Goal: Task Accomplishment & Management: Use online tool/utility

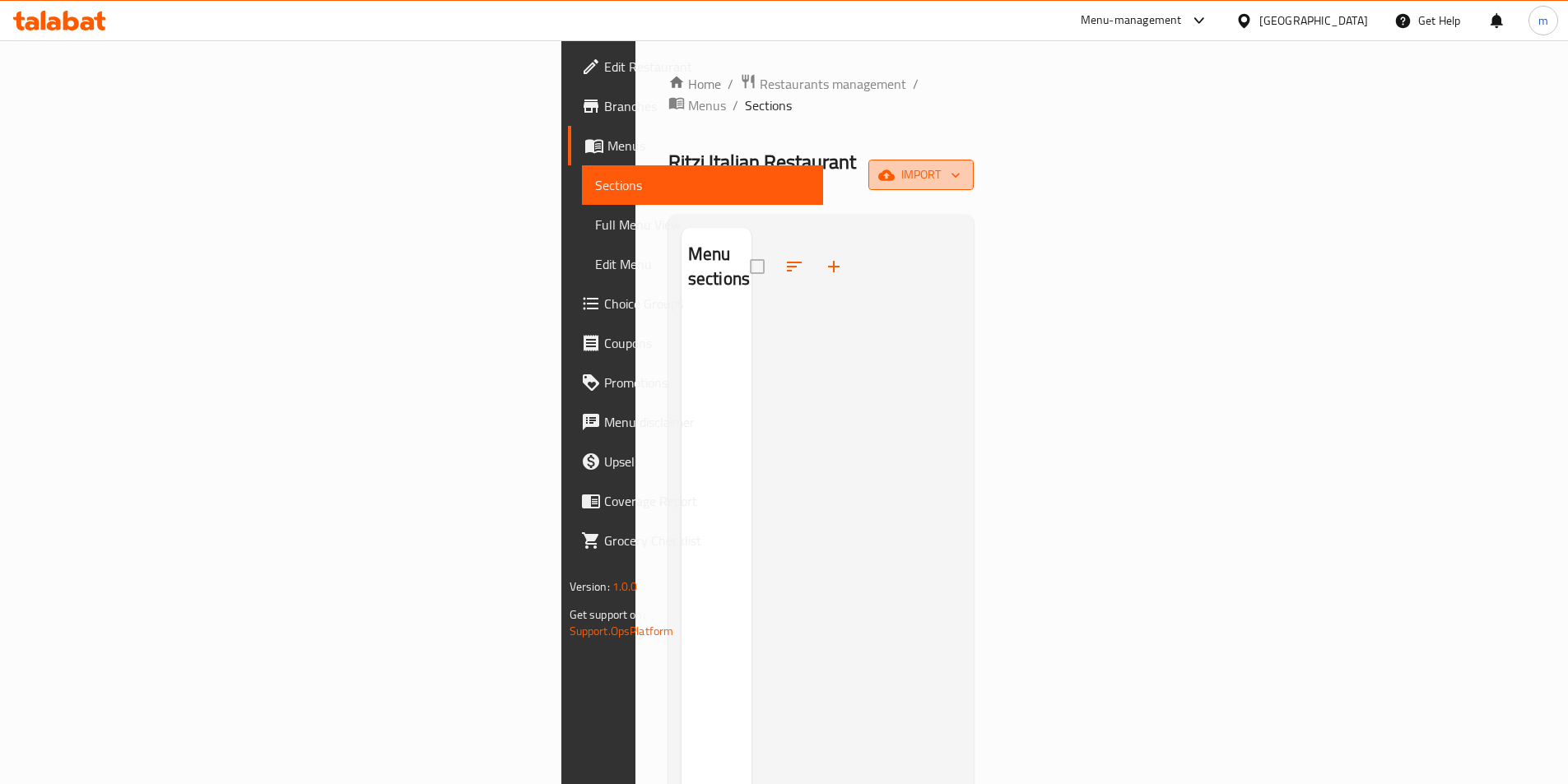
click at [961, 165] on span "import" at bounding box center [920, 175] width 79 height 21
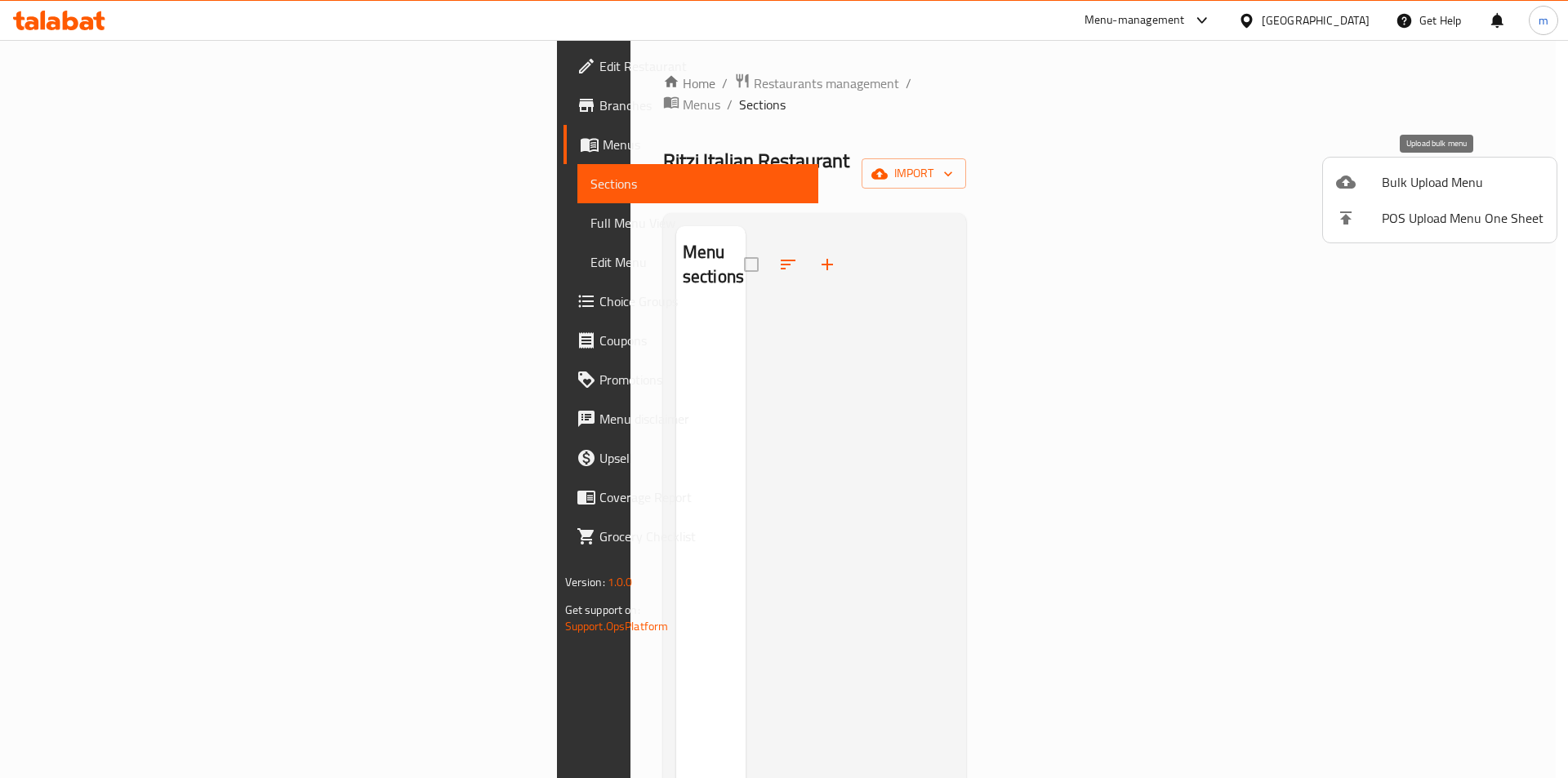
click at [1354, 183] on icon at bounding box center [1345, 182] width 20 height 13
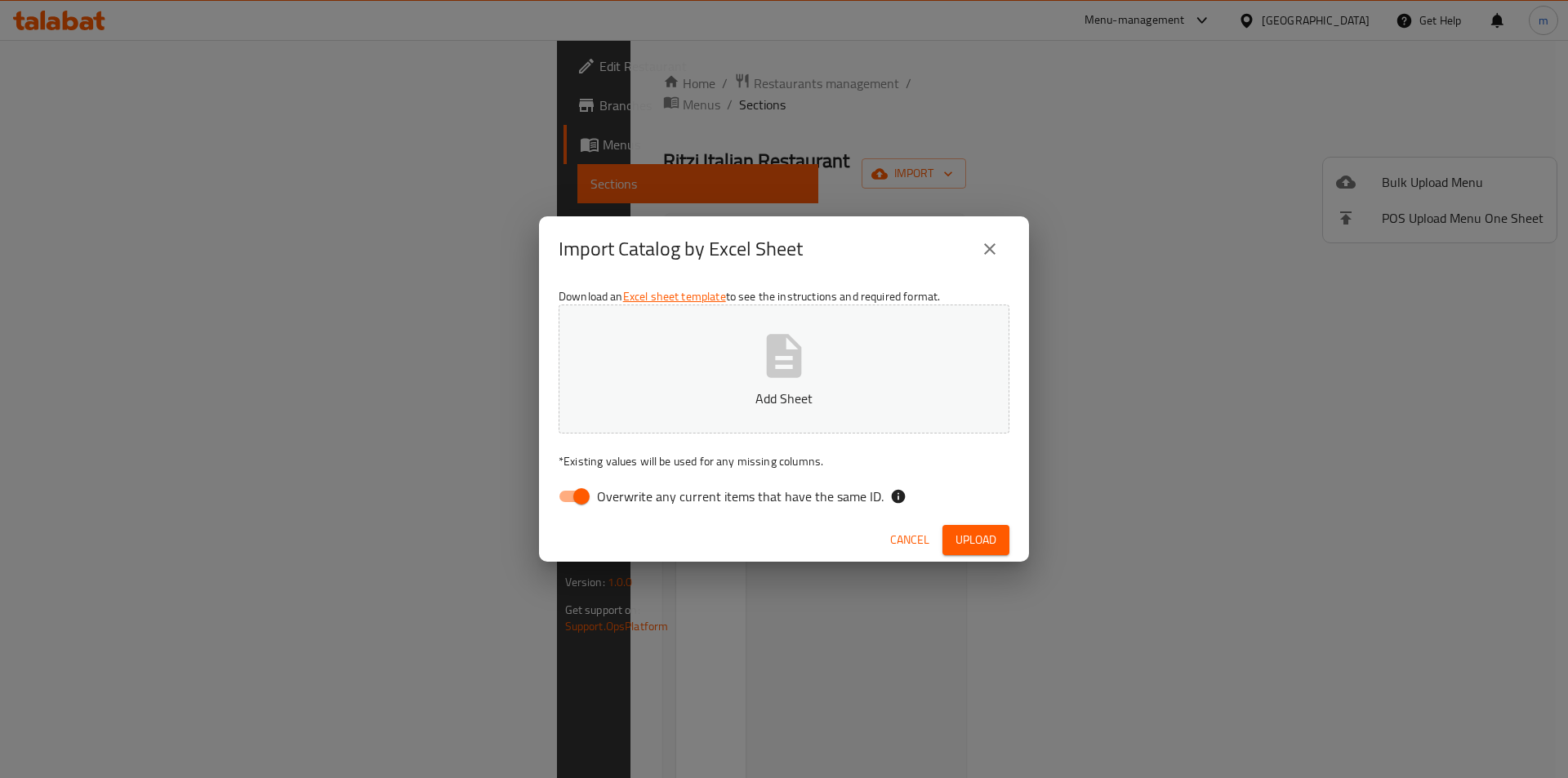
click at [676, 500] on span "Overwrite any current items that have the same ID." at bounding box center [740, 496] width 286 height 20
click at [628, 500] on input "Overwrite any current items that have the same ID." at bounding box center [581, 496] width 93 height 31
checkbox input "false"
click at [763, 353] on icon "button" at bounding box center [784, 356] width 52 height 52
click at [974, 540] on span "Upload" at bounding box center [976, 540] width 41 height 21
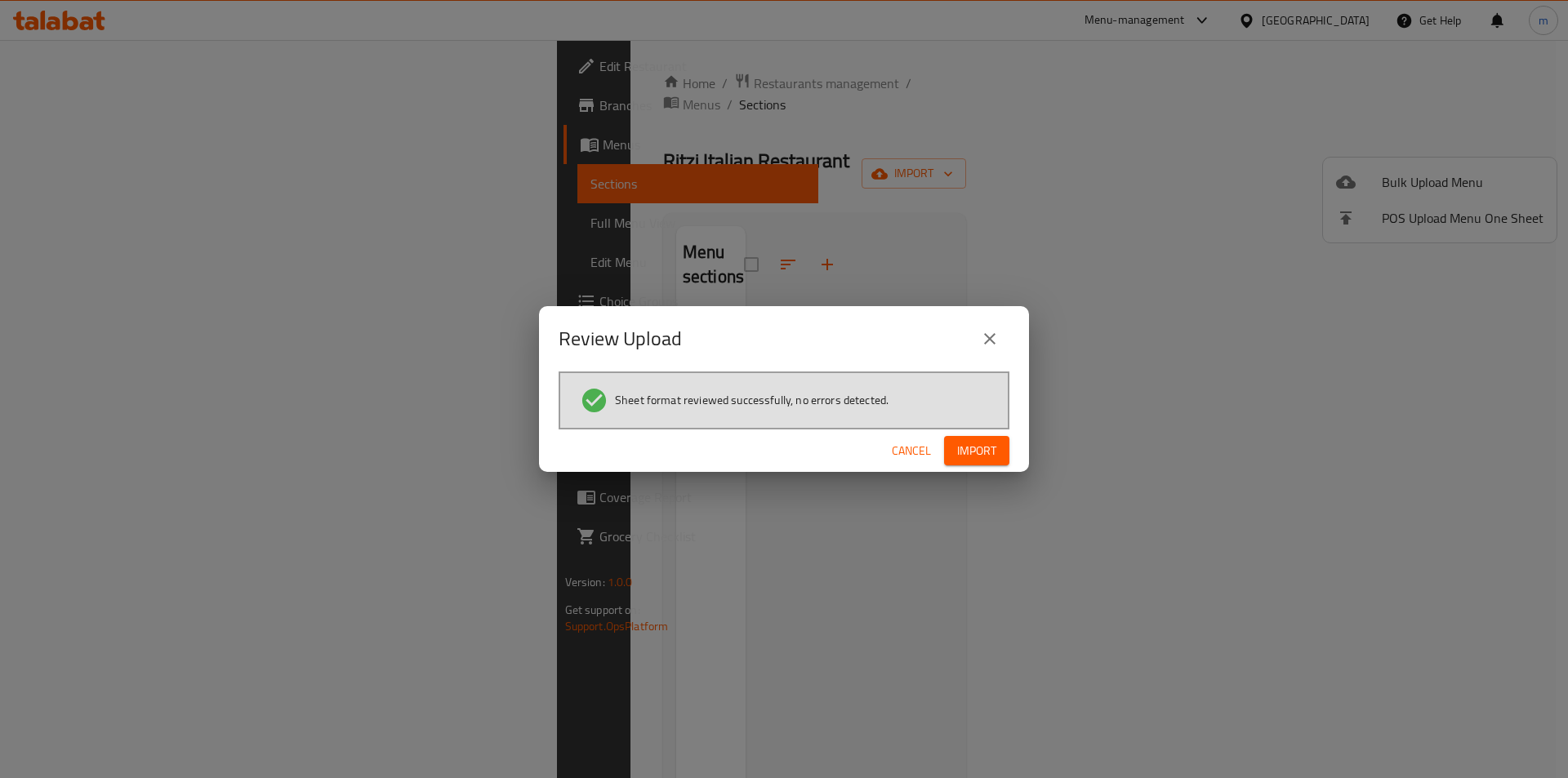
click at [991, 446] on span "Import" at bounding box center [976, 451] width 39 height 21
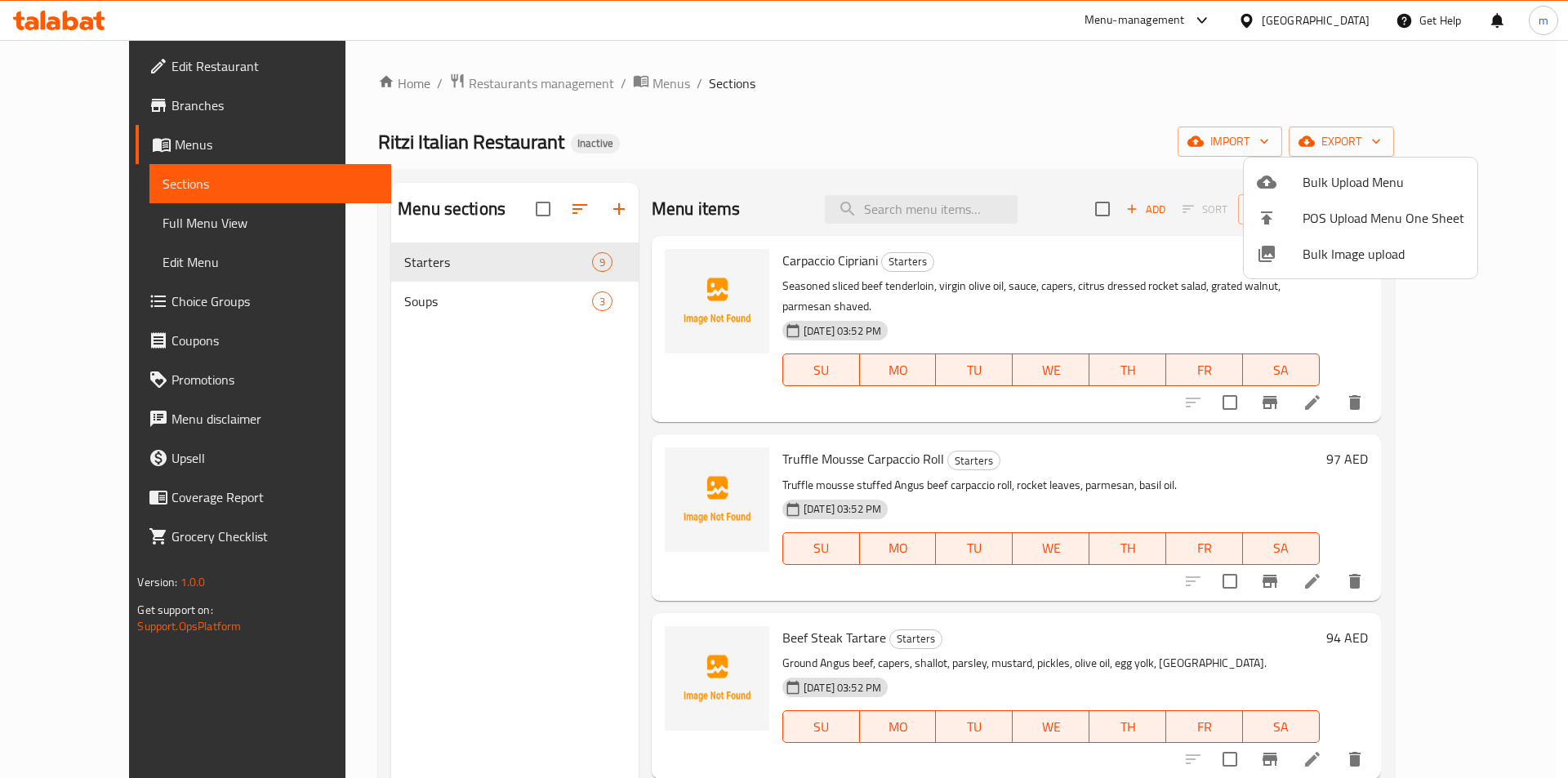
click at [906, 129] on div at bounding box center [784, 389] width 1568 height 778
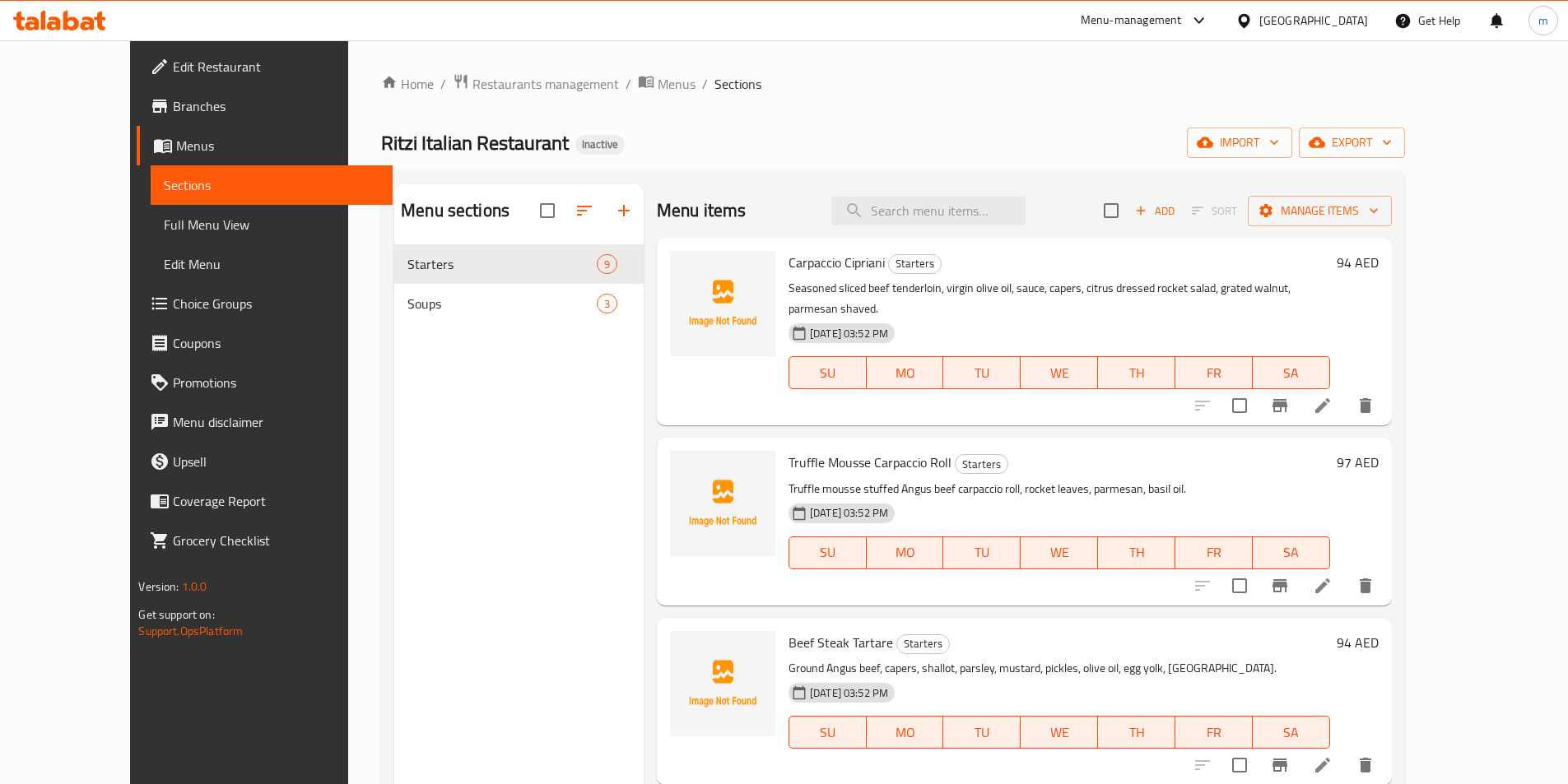
click at [164, 232] on span "Full Menu View" at bounding box center [271, 224] width 215 height 20
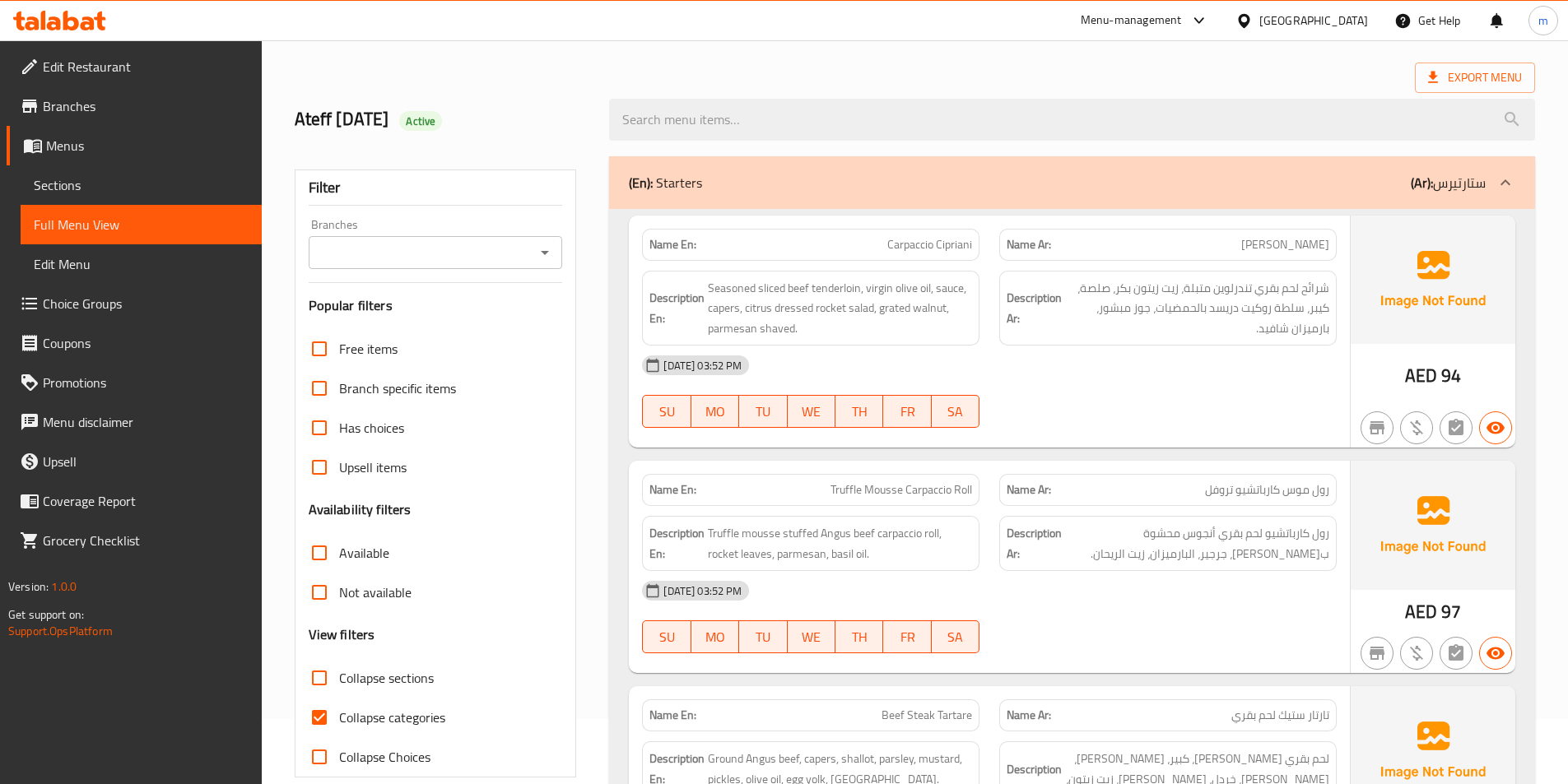
scroll to position [165, 0]
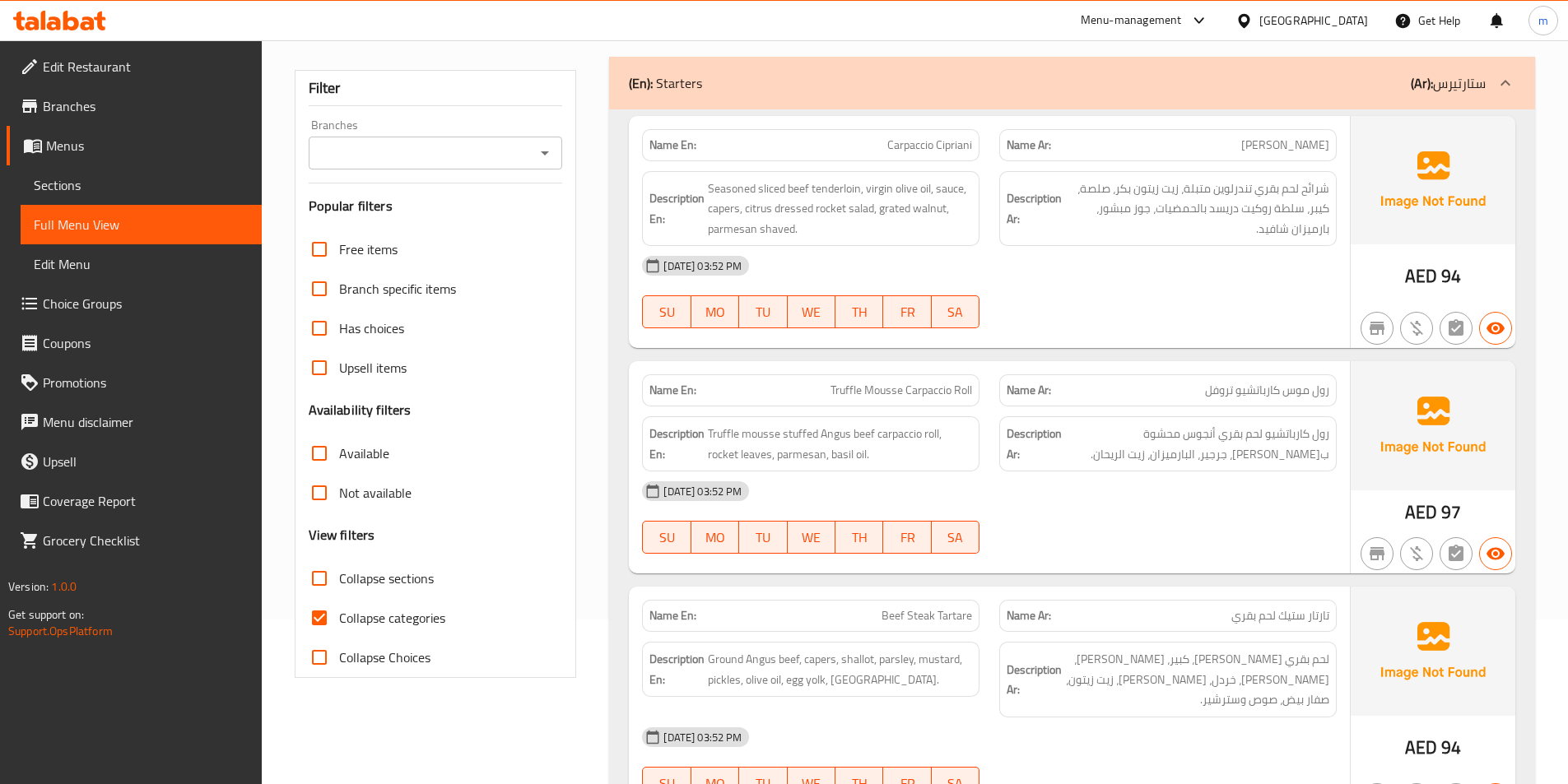
click at [352, 609] on span "Collapse categories" at bounding box center [391, 617] width 106 height 20
click at [339, 609] on input "Collapse categories" at bounding box center [320, 618] width 40 height 40
click at [352, 609] on span "Collapse categories" at bounding box center [391, 617] width 106 height 20
click at [339, 609] on input "Collapse categories" at bounding box center [320, 618] width 40 height 40
checkbox input "true"
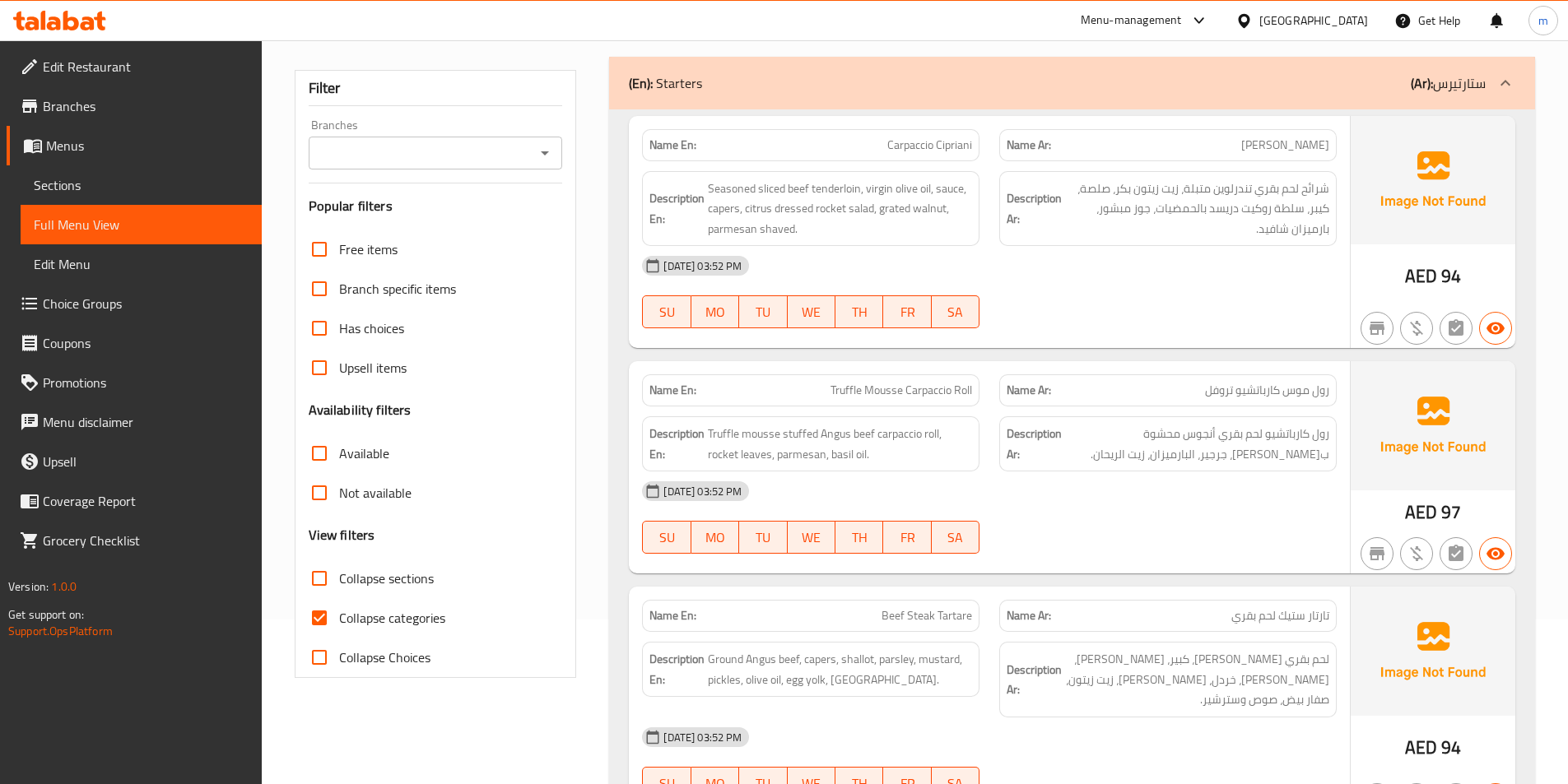
scroll to position [0, 0]
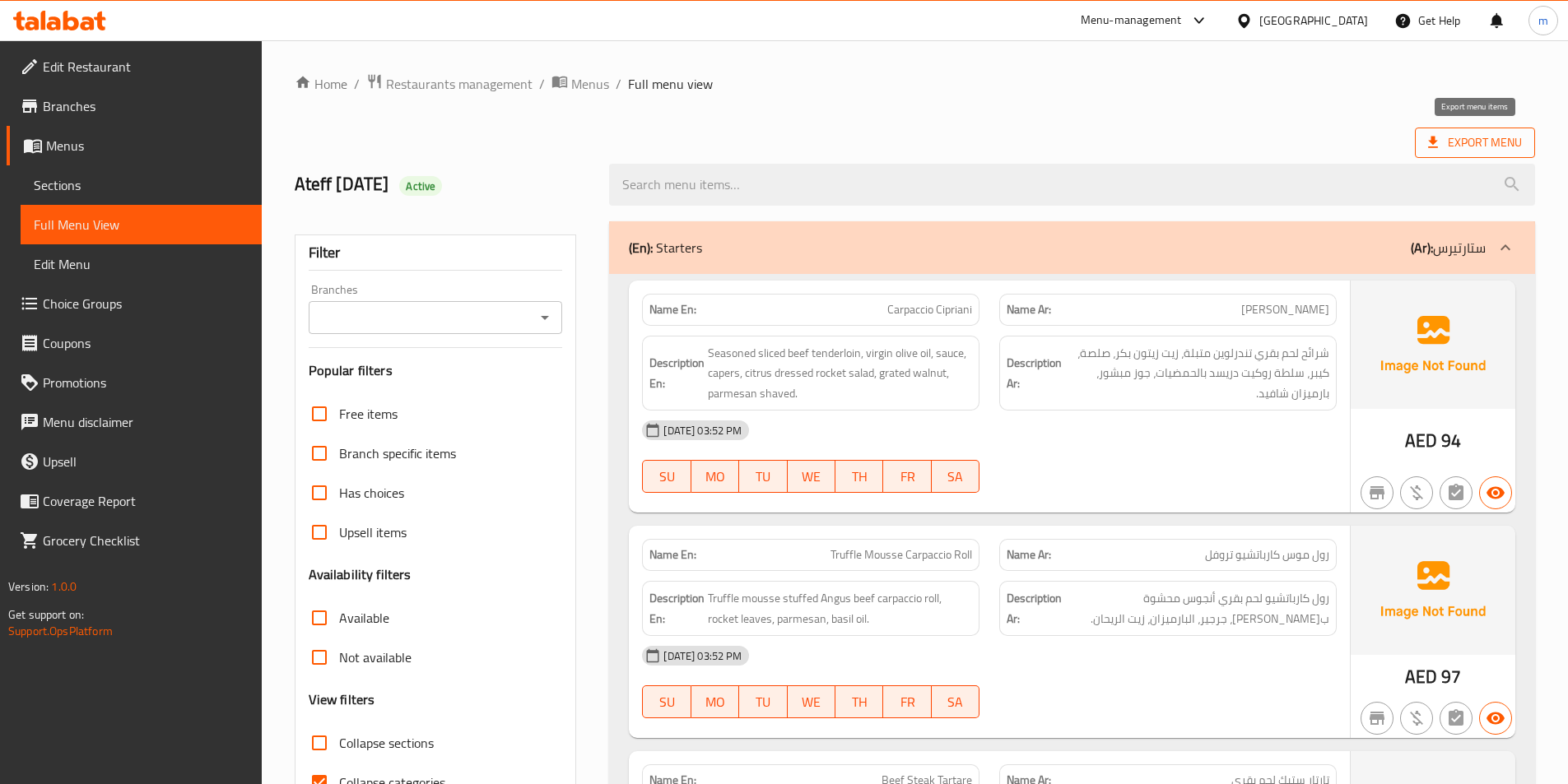
click at [1464, 148] on span "Export Menu" at bounding box center [1475, 142] width 94 height 21
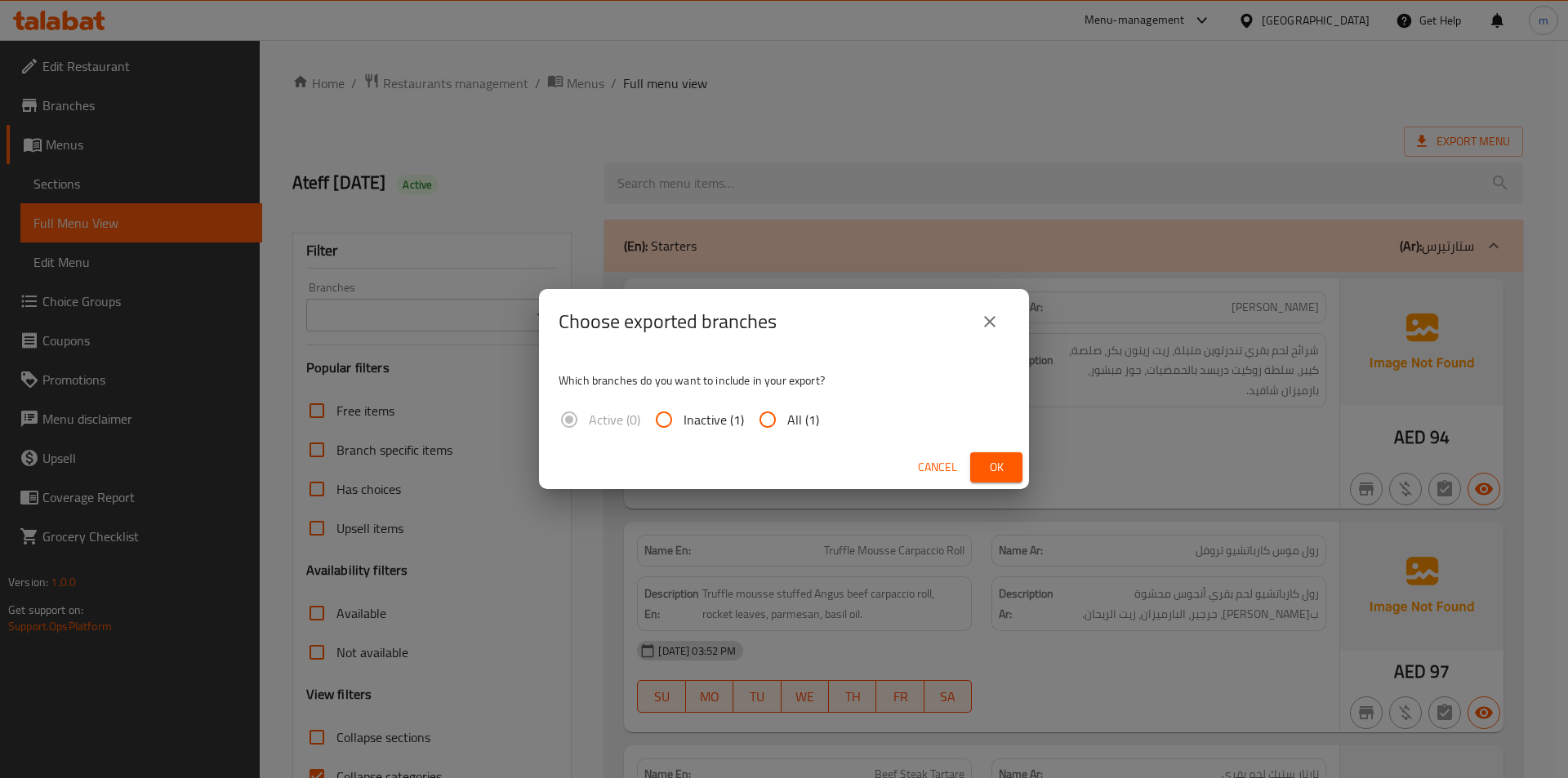
click at [778, 427] on input "All (1)" at bounding box center [768, 420] width 39 height 39
radio input "true"
click at [1013, 476] on button "Ok" at bounding box center [996, 467] width 52 height 30
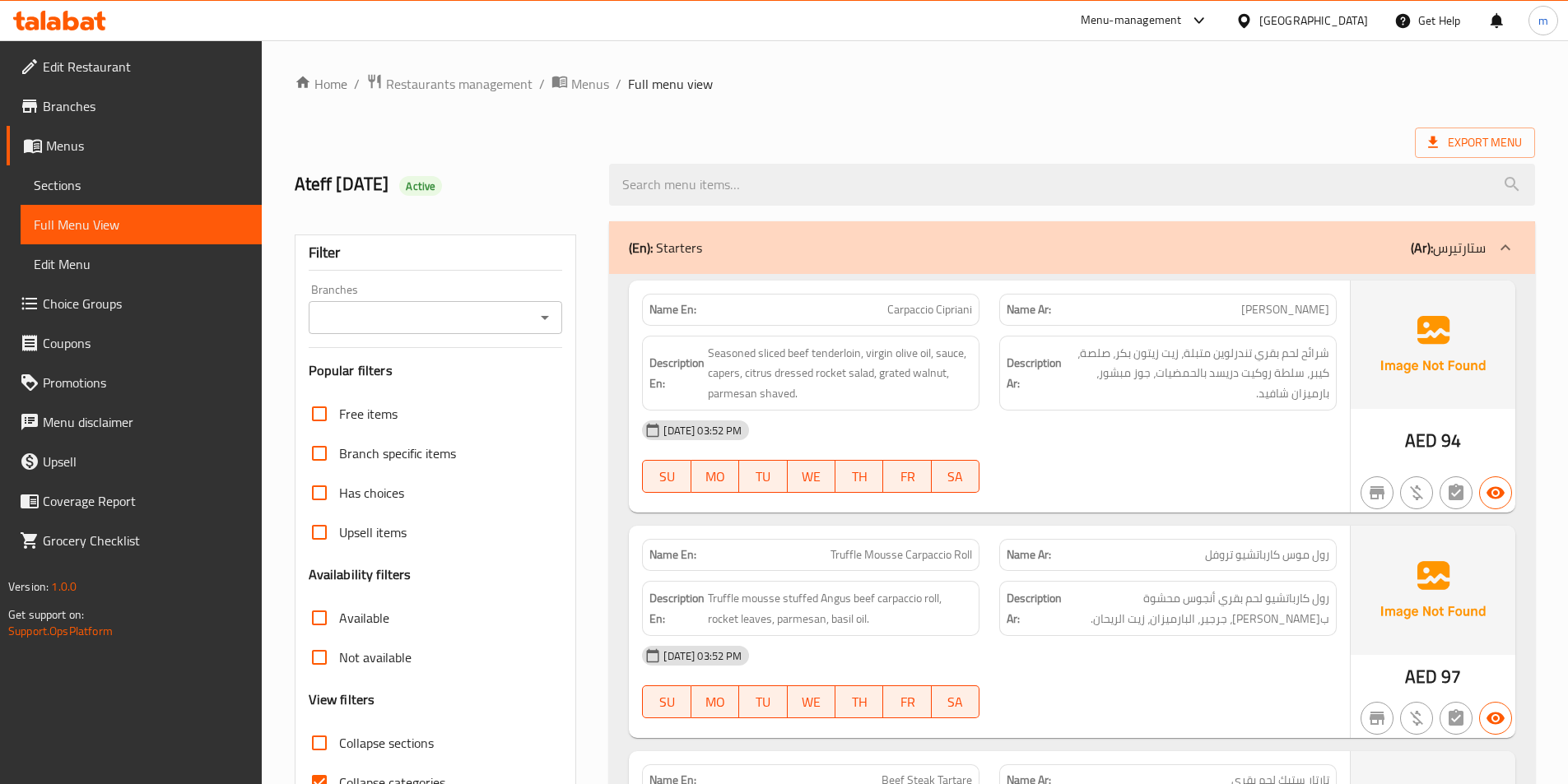
click at [365, 780] on span "Collapse categories" at bounding box center [391, 781] width 106 height 20
click at [339, 780] on input "Collapse categories" at bounding box center [320, 782] width 40 height 40
checkbox input "false"
click at [555, 169] on div "Ateff [DATE] Active" at bounding box center [442, 184] width 315 height 73
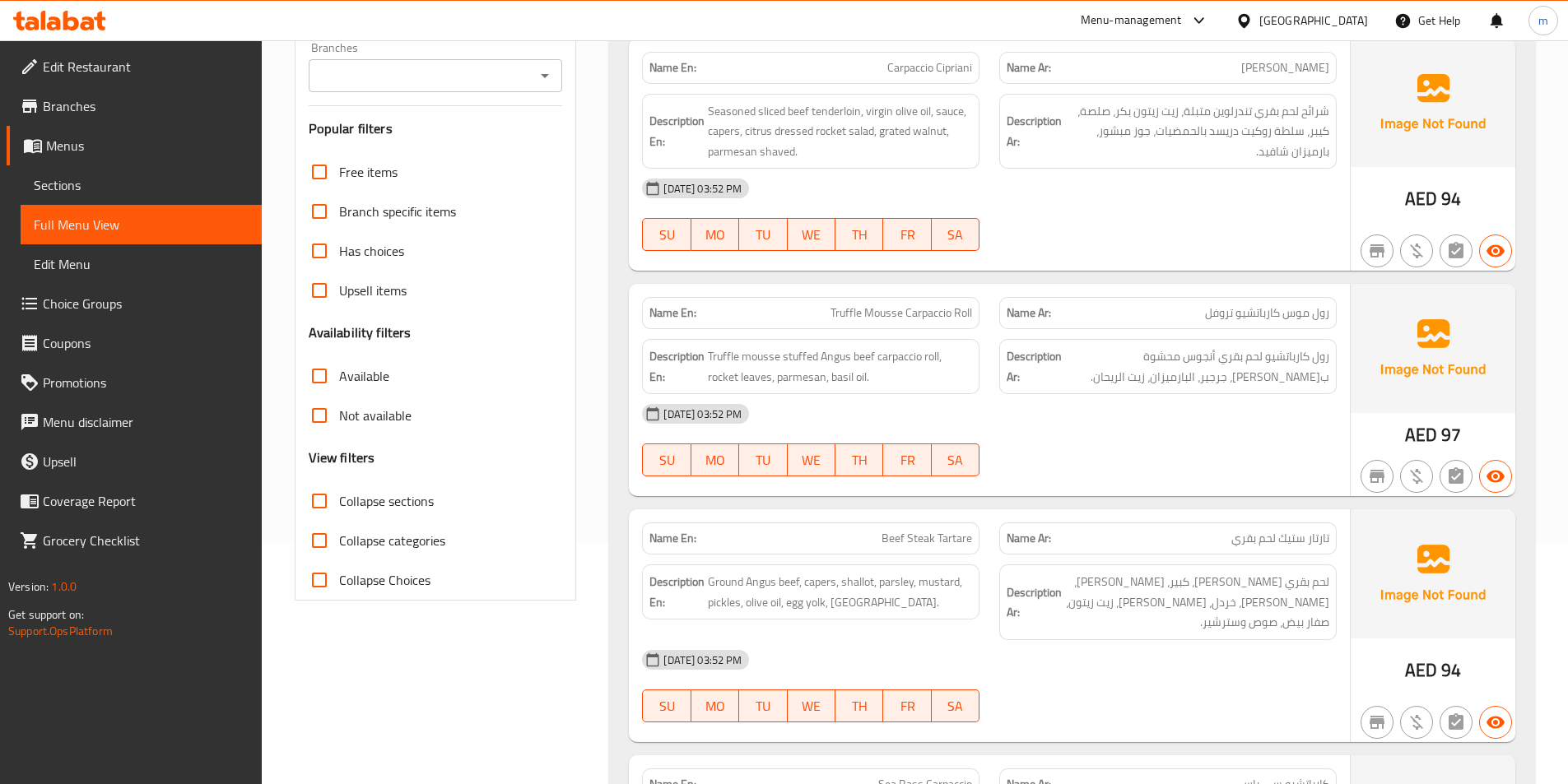
scroll to position [247, 0]
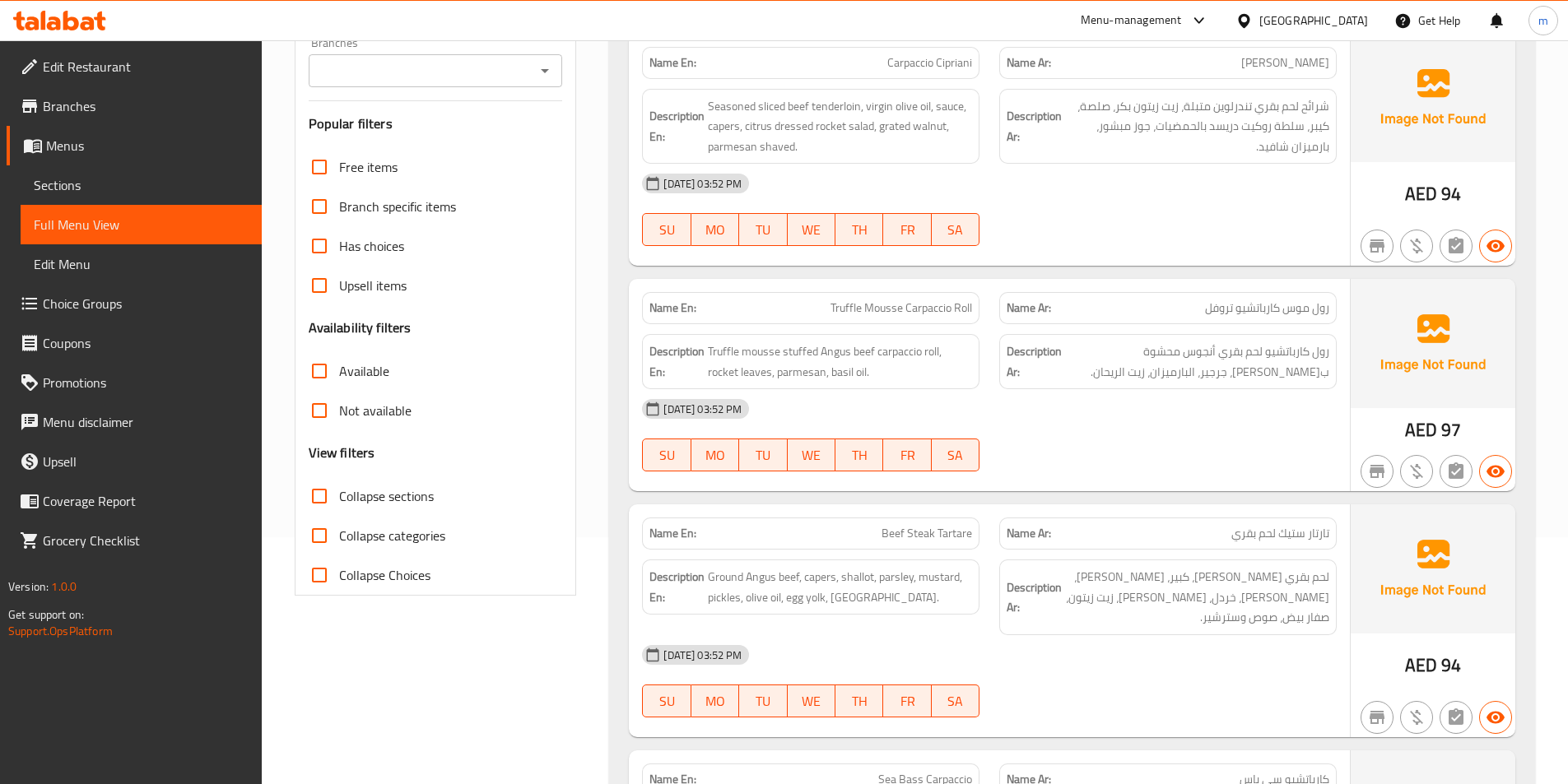
click at [1305, 435] on div "[DATE] 03:52 PM SU MO TU WE TH FR SA" at bounding box center [989, 435] width 714 height 92
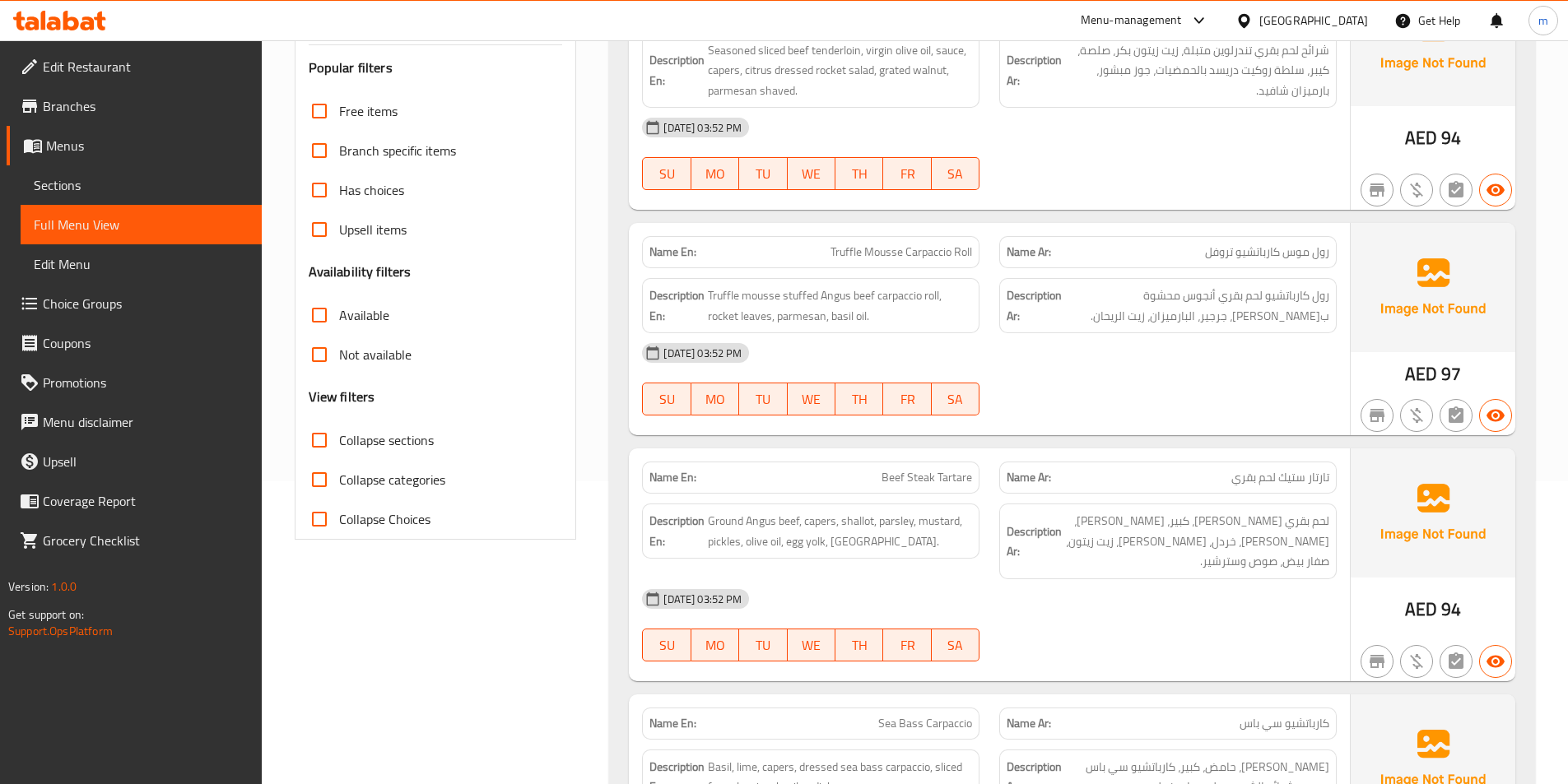
scroll to position [329, 0]
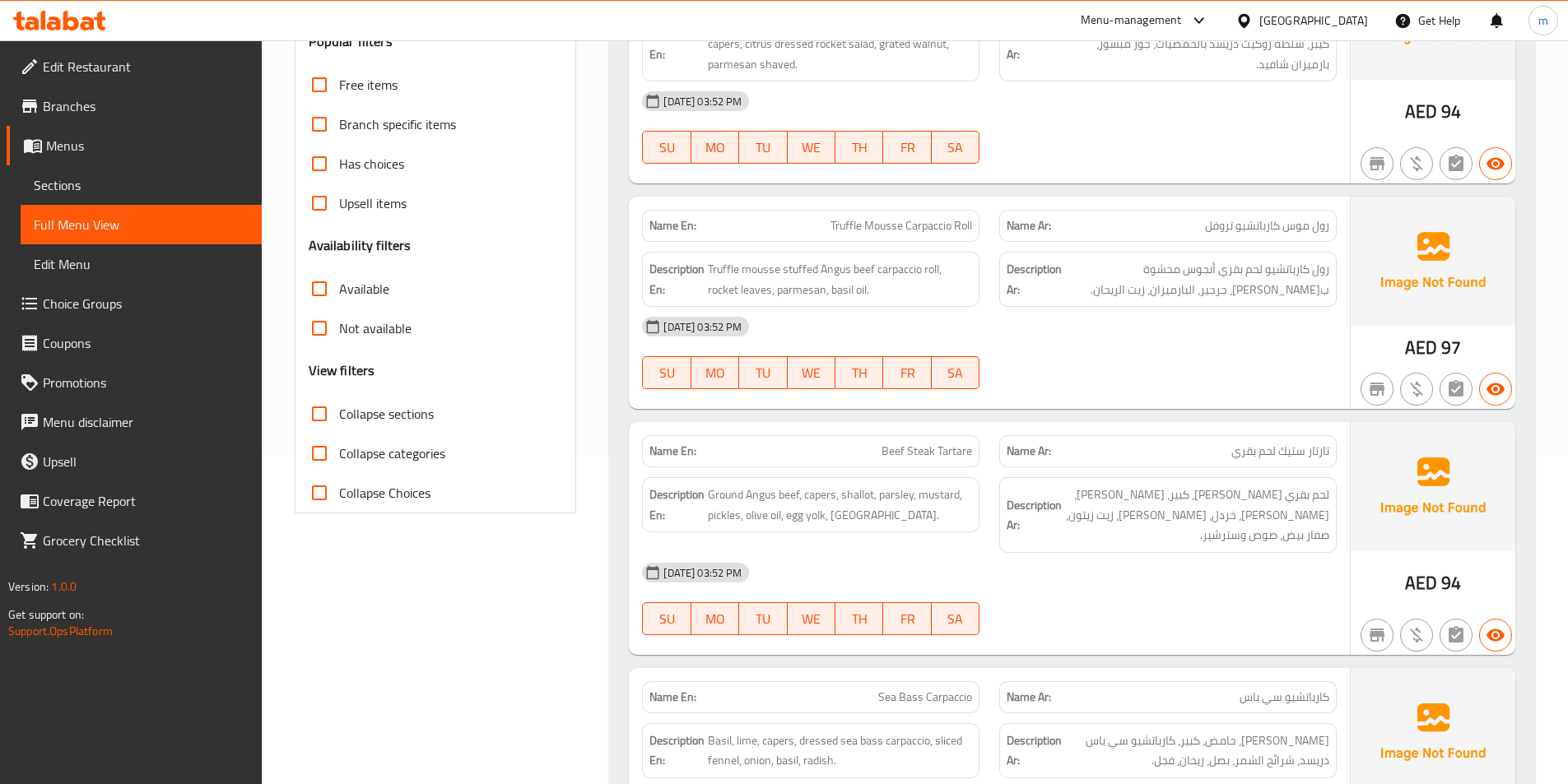
click at [1299, 567] on div "[DATE] 03:52 PM" at bounding box center [989, 572] width 714 height 40
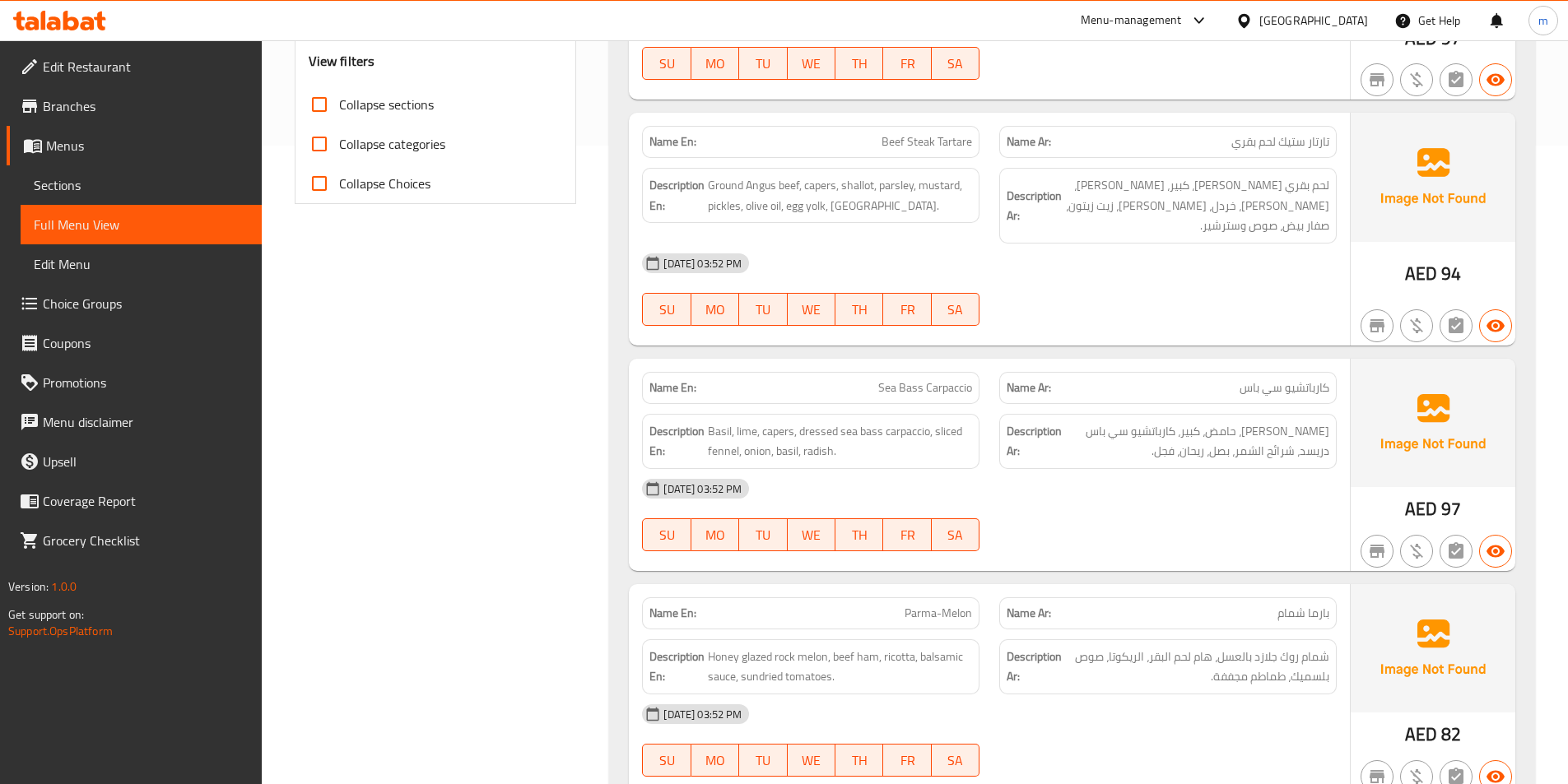
scroll to position [740, 0]
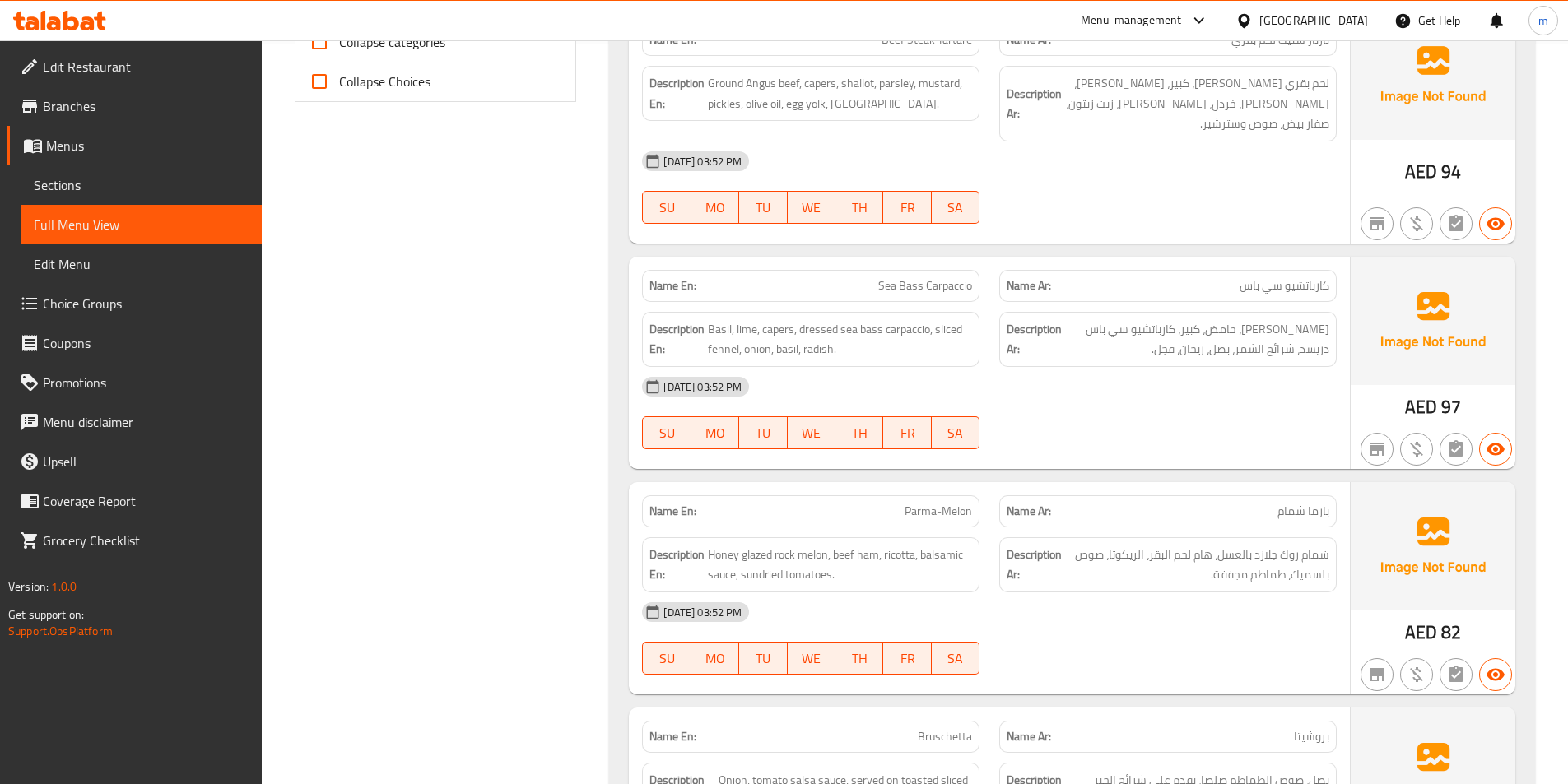
click at [1165, 453] on div "Name En: Carpaccio Cipriani Name Ar: كارباتشيو [PERSON_NAME] Description En: Se…" at bounding box center [1072, 622] width 926 height 2176
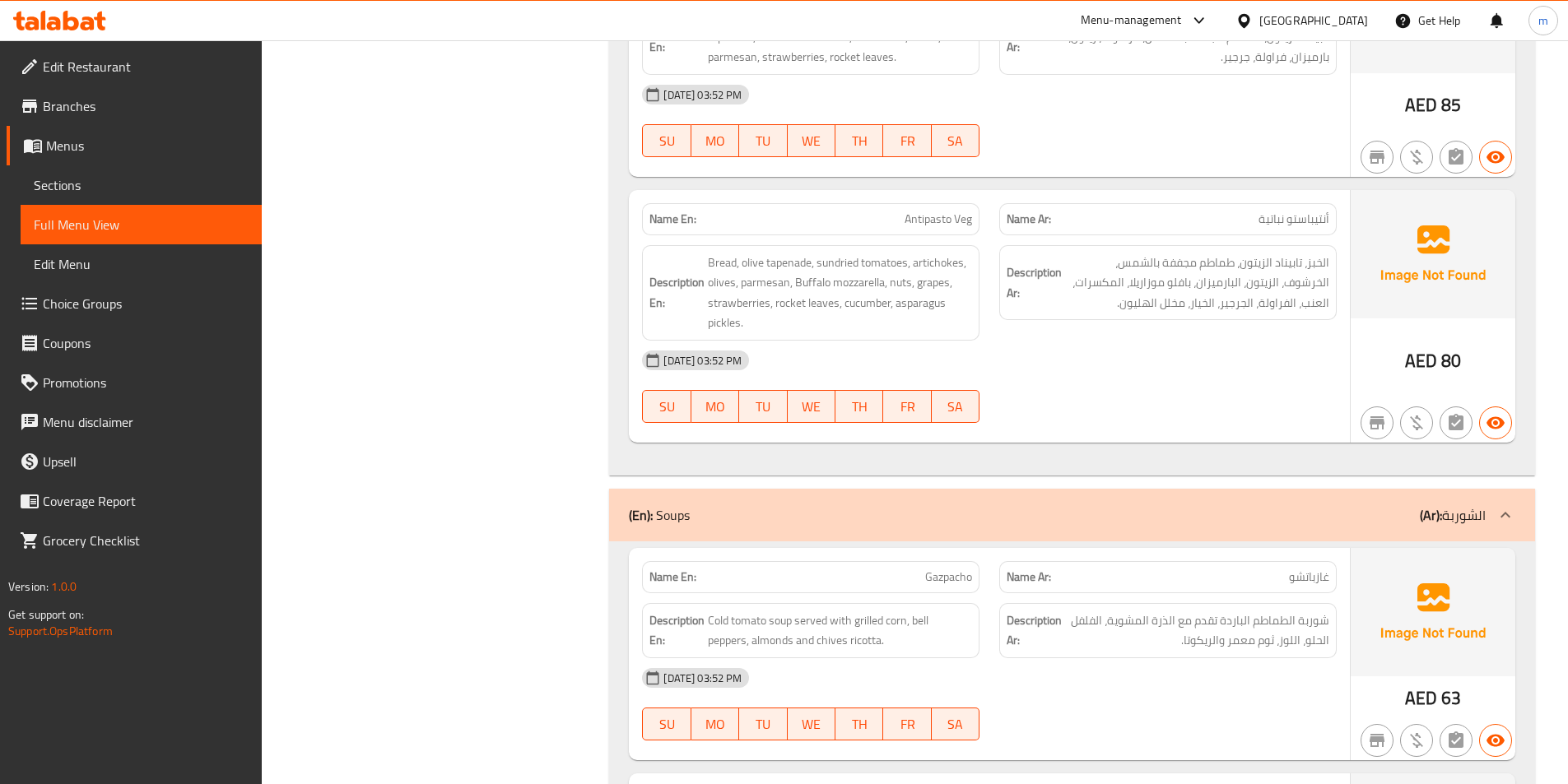
scroll to position [2303, 0]
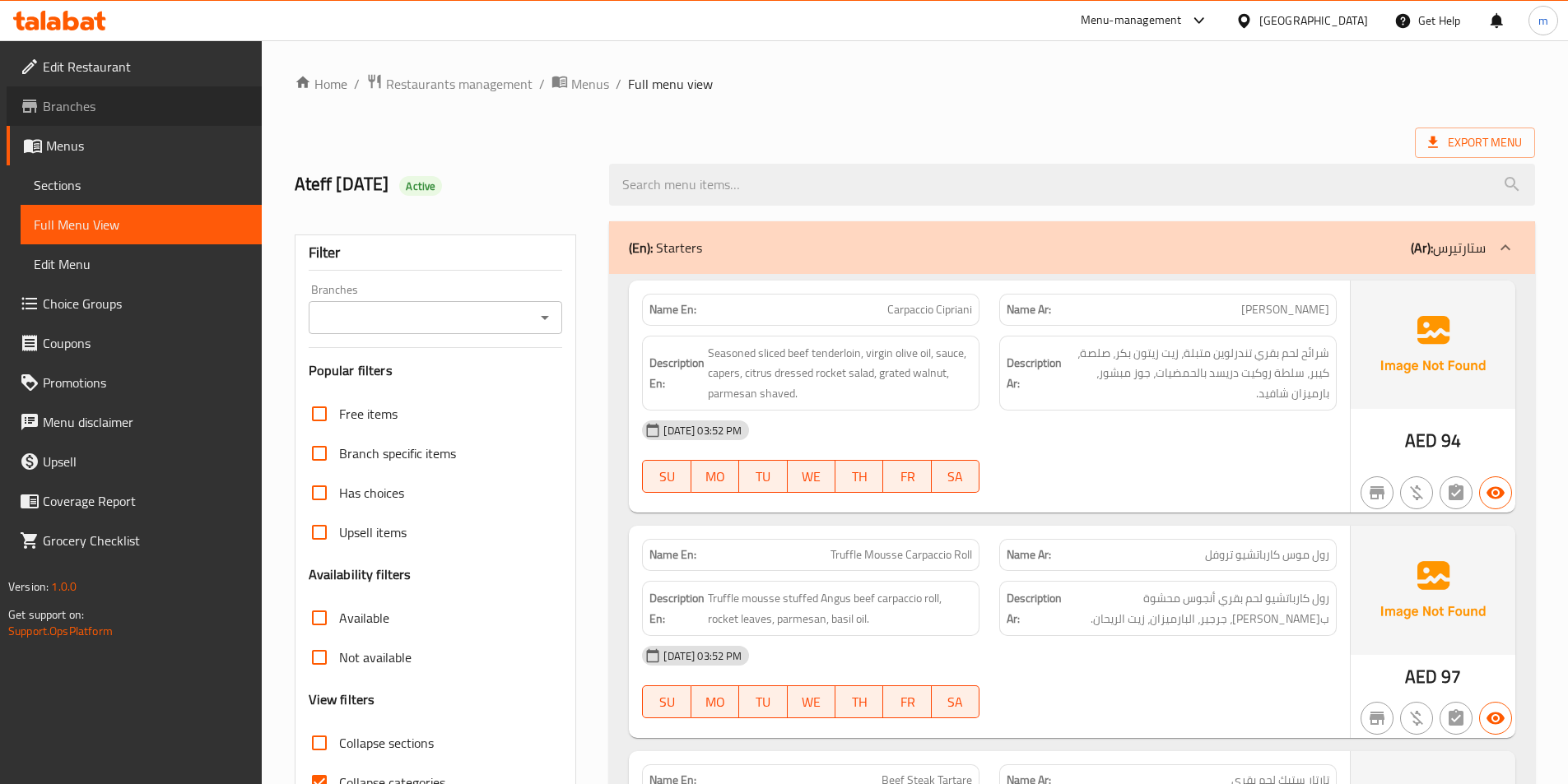
click at [132, 115] on span "Branches" at bounding box center [146, 105] width 206 height 20
